Goal: Information Seeking & Learning: Learn about a topic

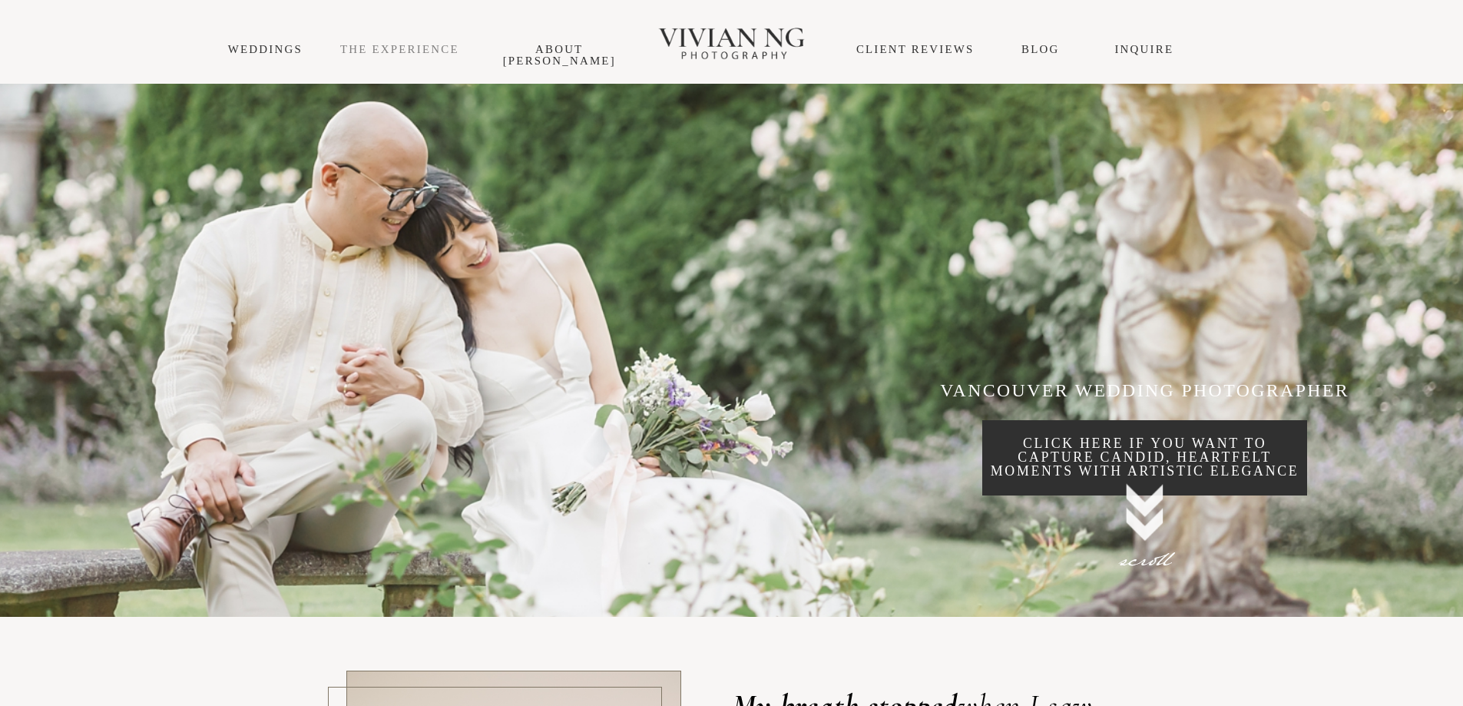
click at [417, 47] on link "THE EXPERIENCE" at bounding box center [399, 49] width 119 height 12
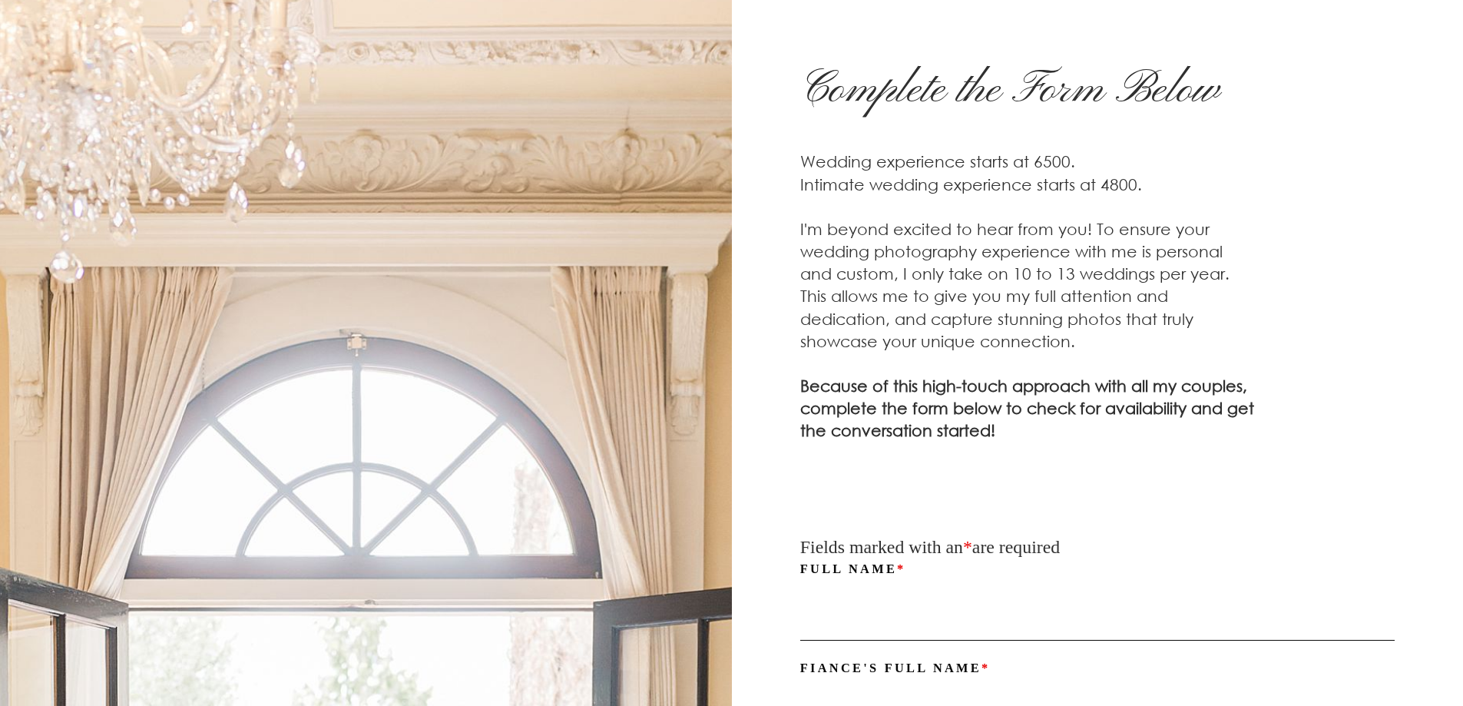
scroll to position [15625, 0]
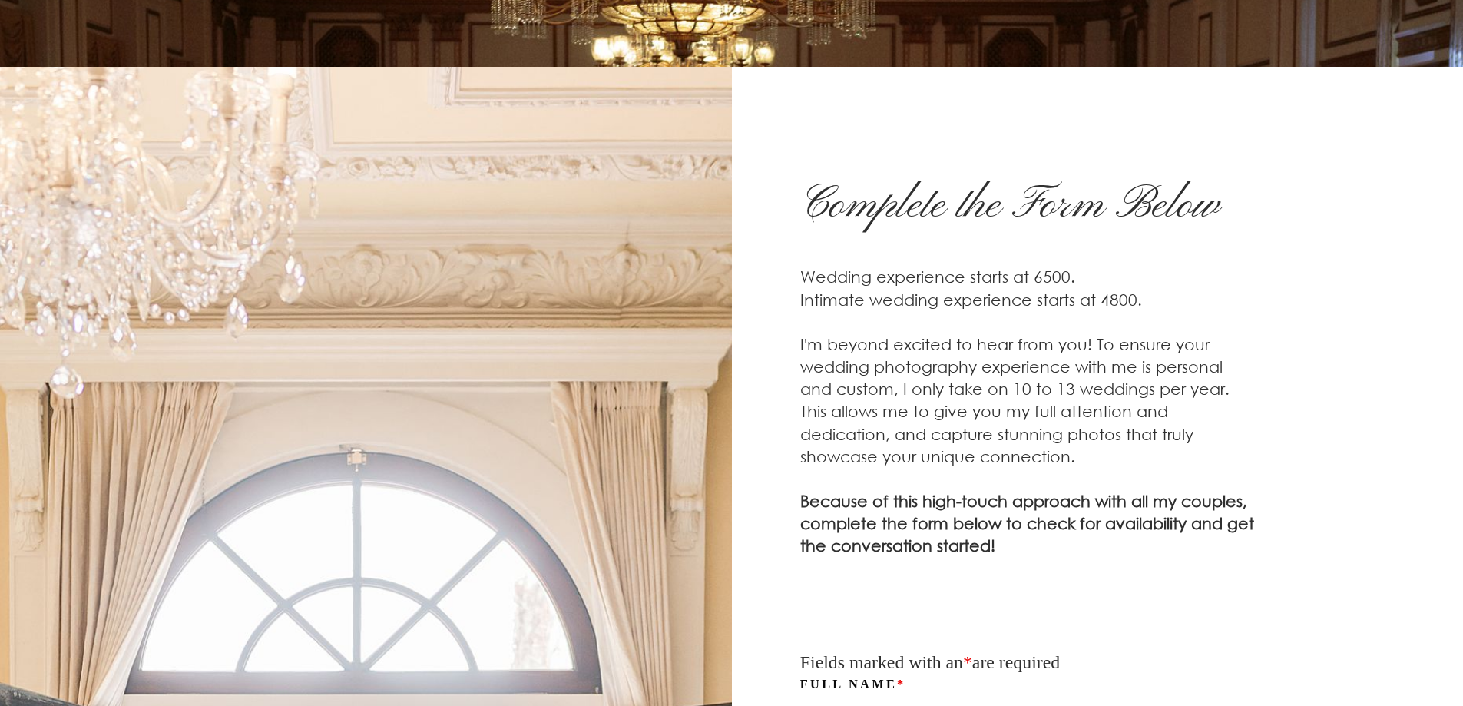
drag, startPoint x: 1039, startPoint y: 399, endPoint x: 1181, endPoint y: 441, distance: 148.0
click at [1181, 441] on h4 "Wedding experience starts at 6500. Intimate wedding experience starts at 4800. …" at bounding box center [1028, 411] width 457 height 291
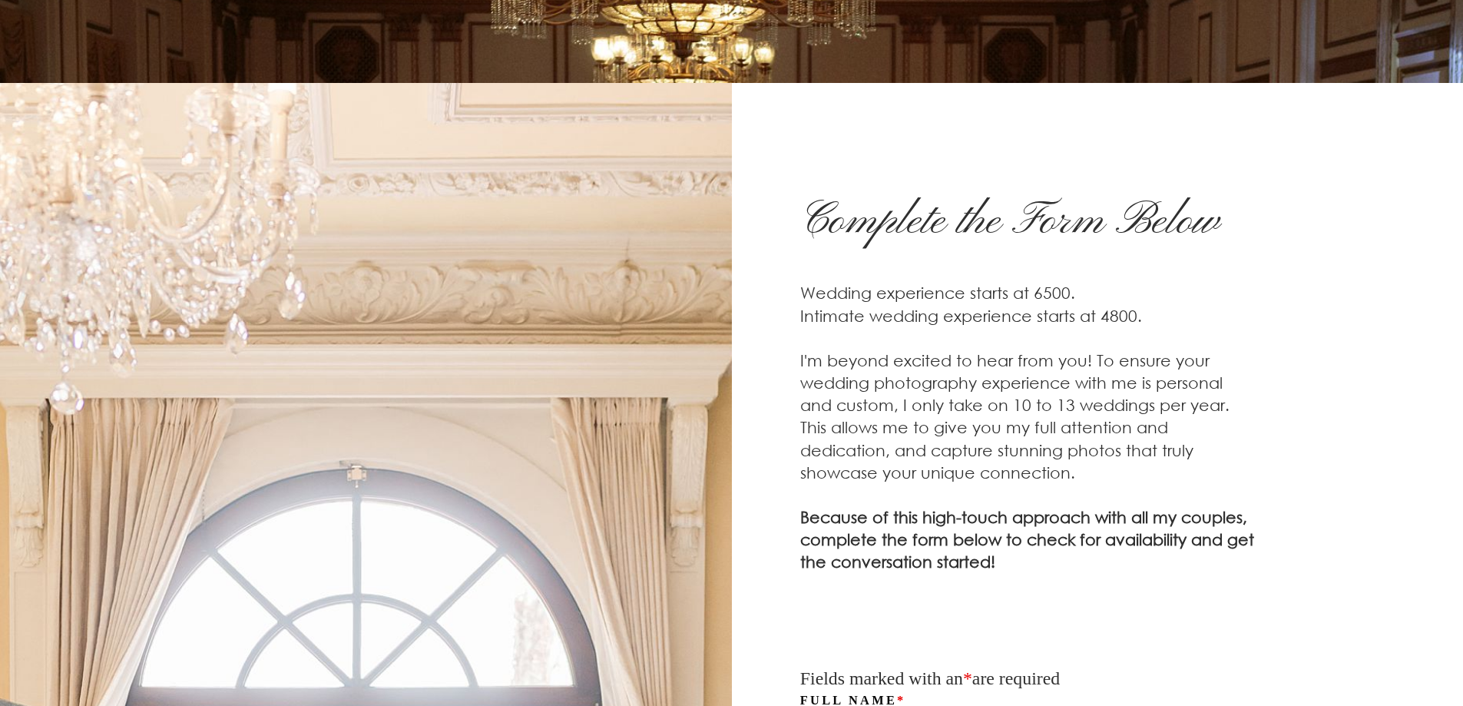
scroll to position [15472, 0]
